Goal: Information Seeking & Learning: Learn about a topic

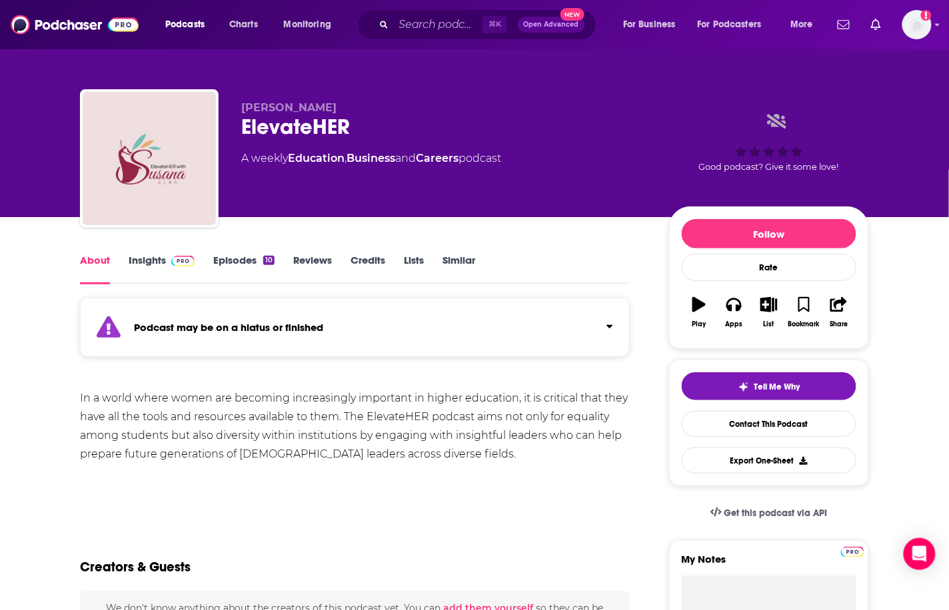
click at [144, 254] on link "Insights" at bounding box center [162, 269] width 66 height 31
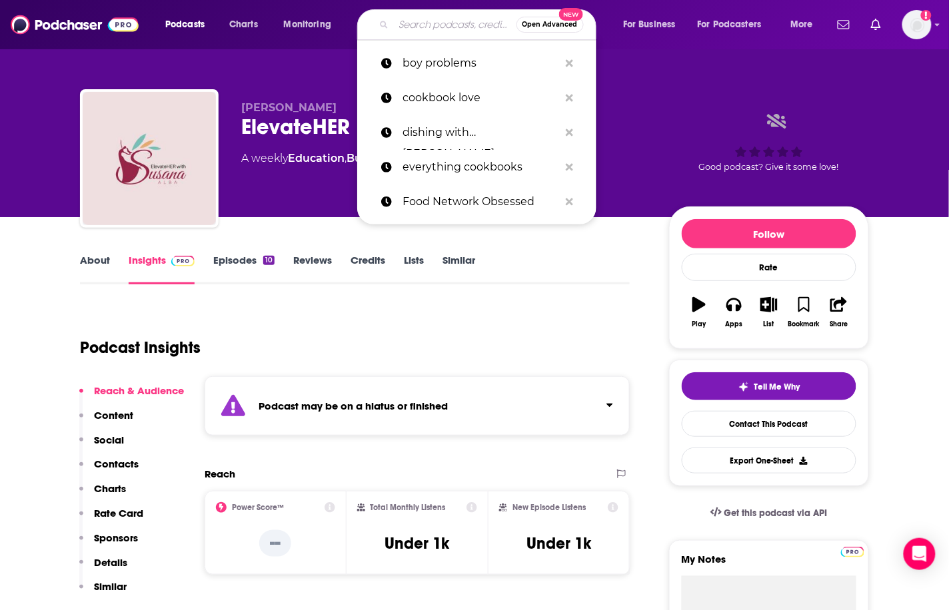
click at [425, 25] on input "Search podcasts, credits, & more..." at bounding box center [455, 24] width 123 height 21
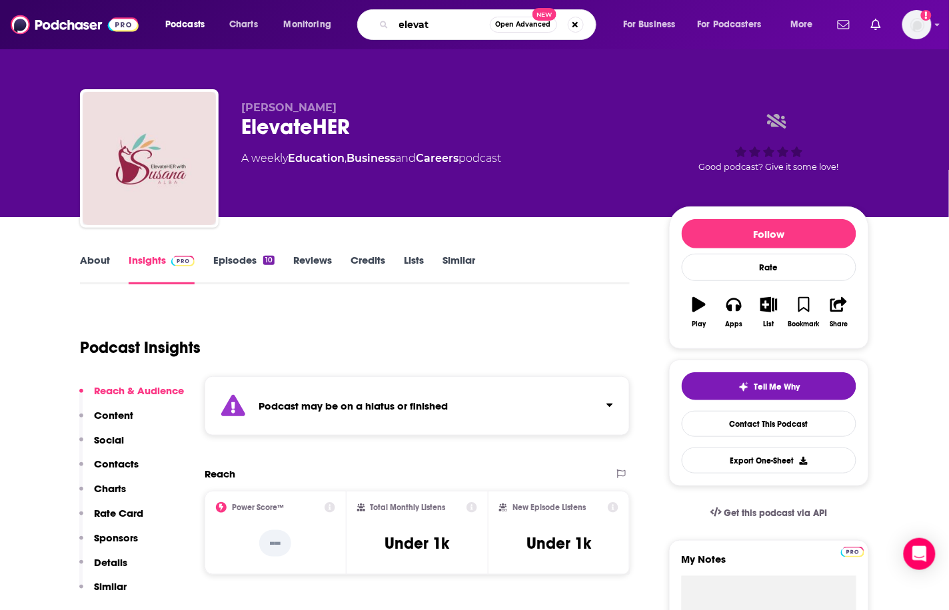
drag, startPoint x: 446, startPoint y: 23, endPoint x: 344, endPoint y: 23, distance: 102.0
click at [344, 23] on div "Podcasts Charts Monitoring elevat Open Advanced New For Business For Podcasters…" at bounding box center [491, 24] width 670 height 31
paste input "ElevatHers Podcas"
type input "ElevatHers Podcast"
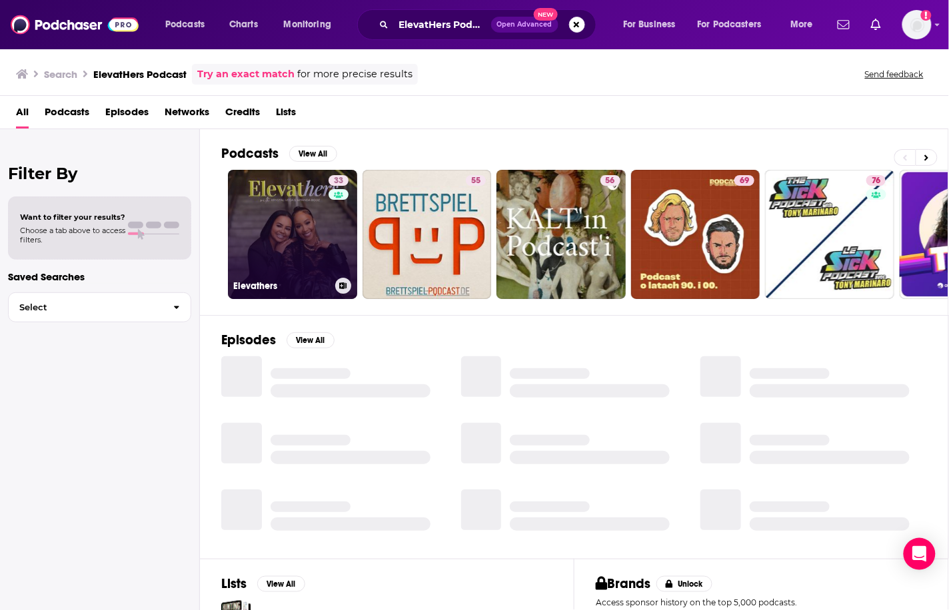
click at [322, 229] on link "33 Elevathers" at bounding box center [292, 234] width 129 height 129
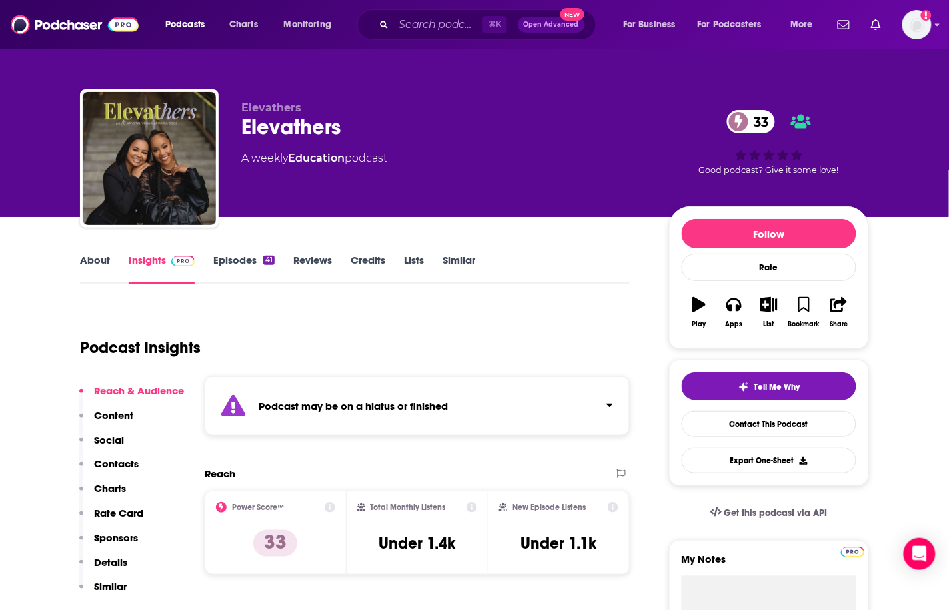
click at [237, 265] on link "Episodes 41" at bounding box center [243, 269] width 61 height 31
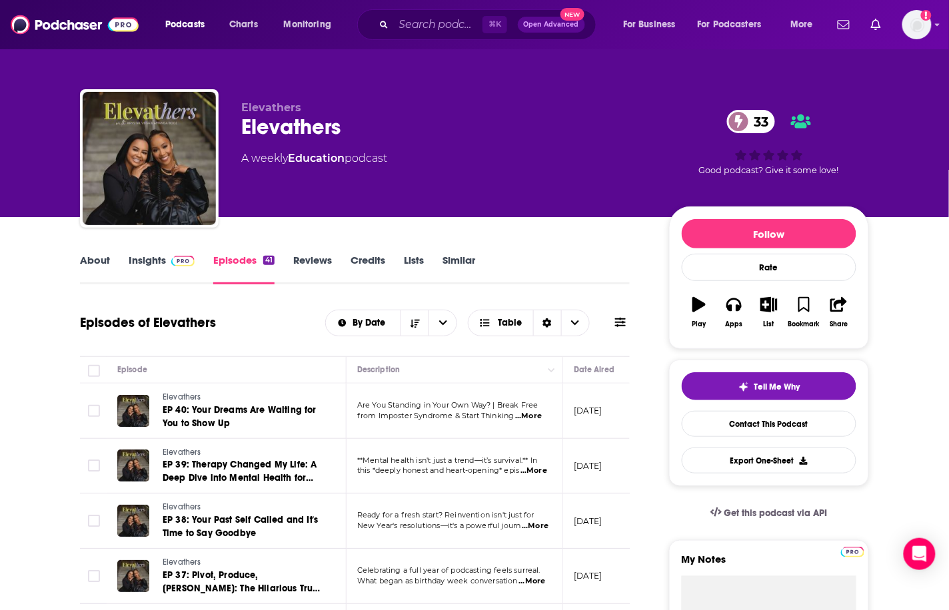
click at [171, 256] on img at bounding box center [182, 261] width 23 height 11
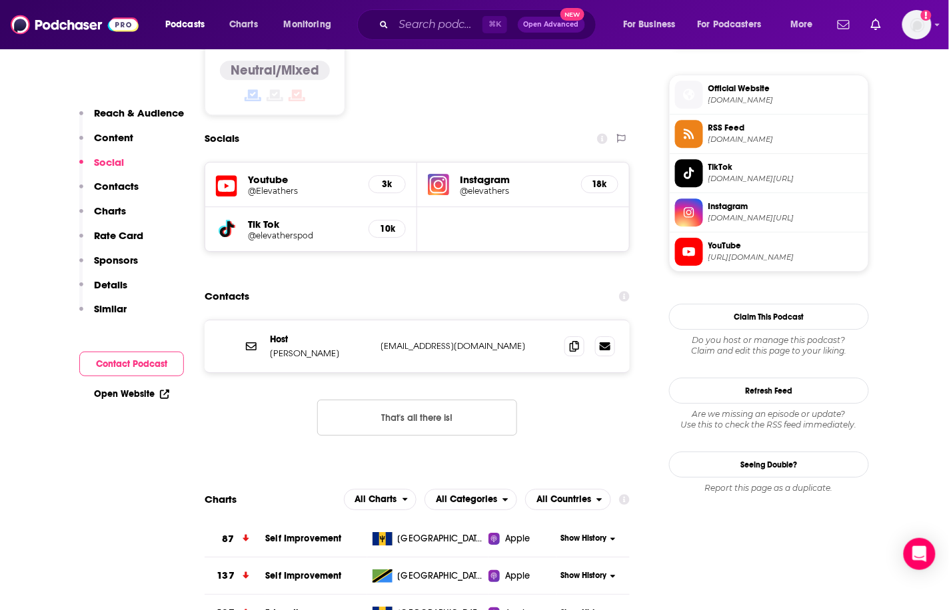
scroll to position [954, 0]
